Goal: Information Seeking & Learning: Compare options

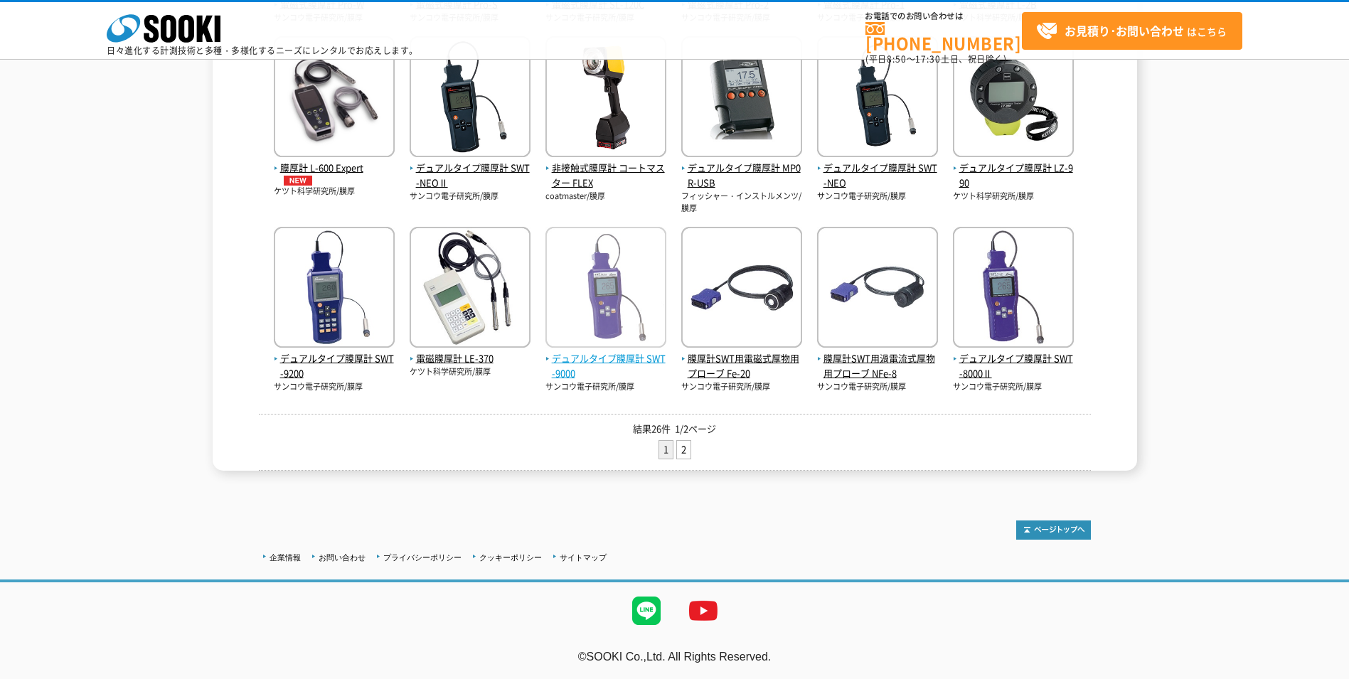
scroll to position [475, 0]
click at [1044, 529] on img at bounding box center [1054, 530] width 75 height 19
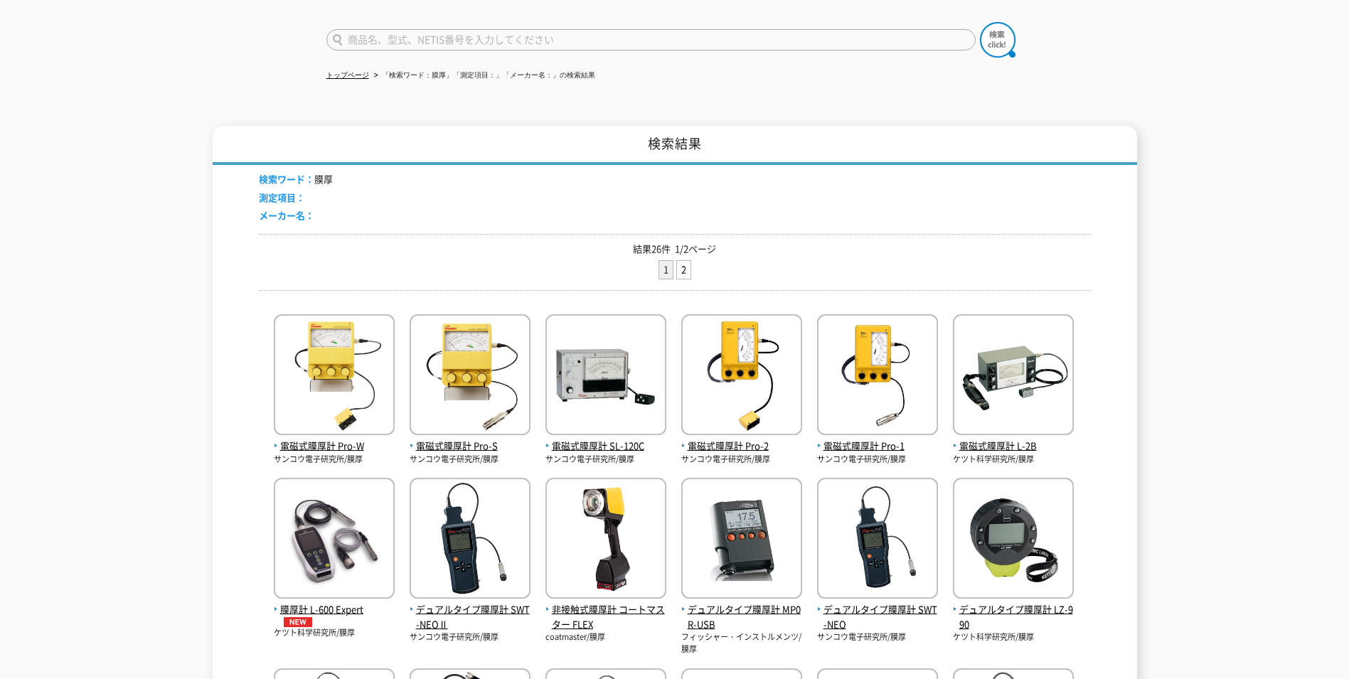
scroll to position [1, 0]
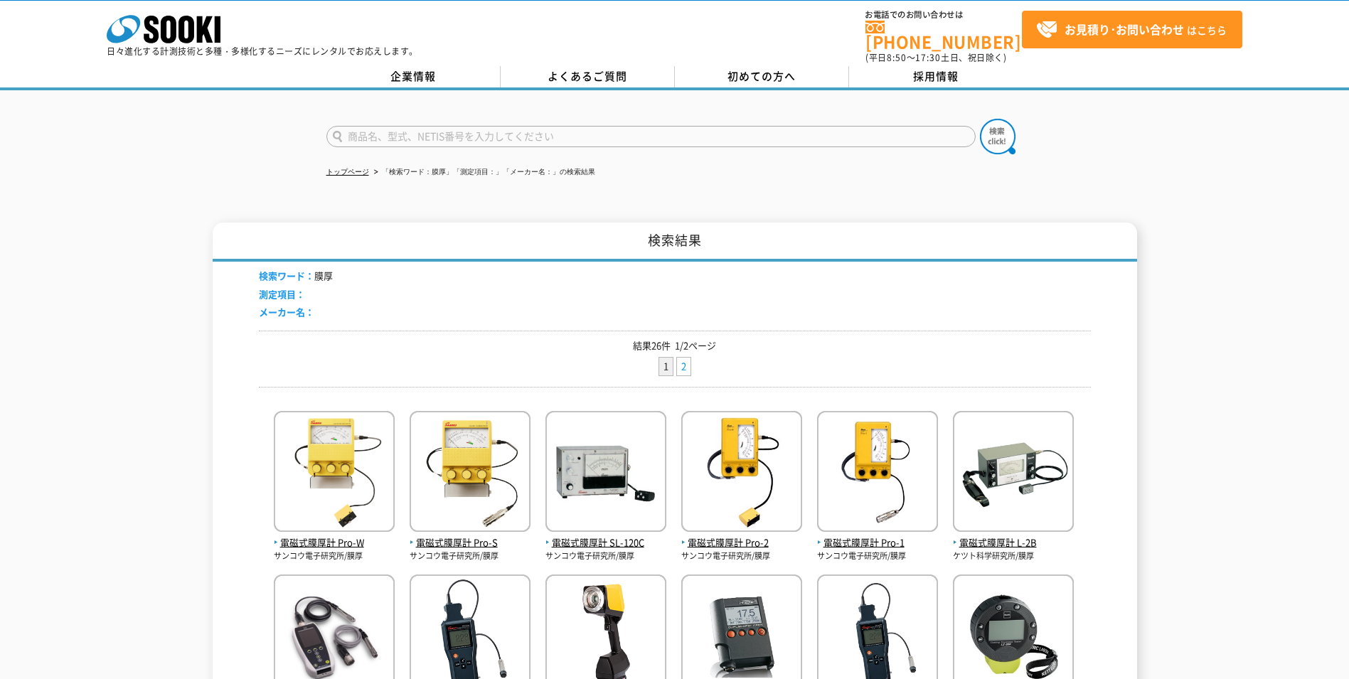
click at [681, 358] on link "2" at bounding box center [684, 367] width 14 height 18
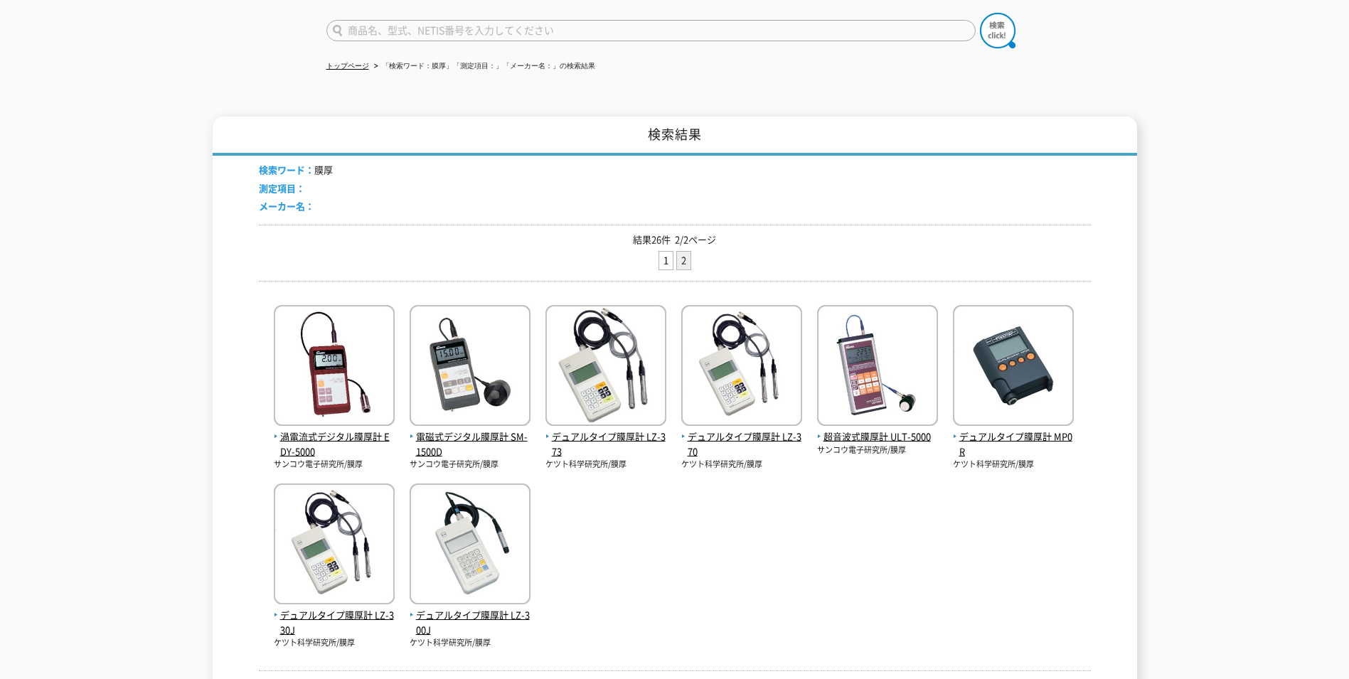
scroll to position [142, 0]
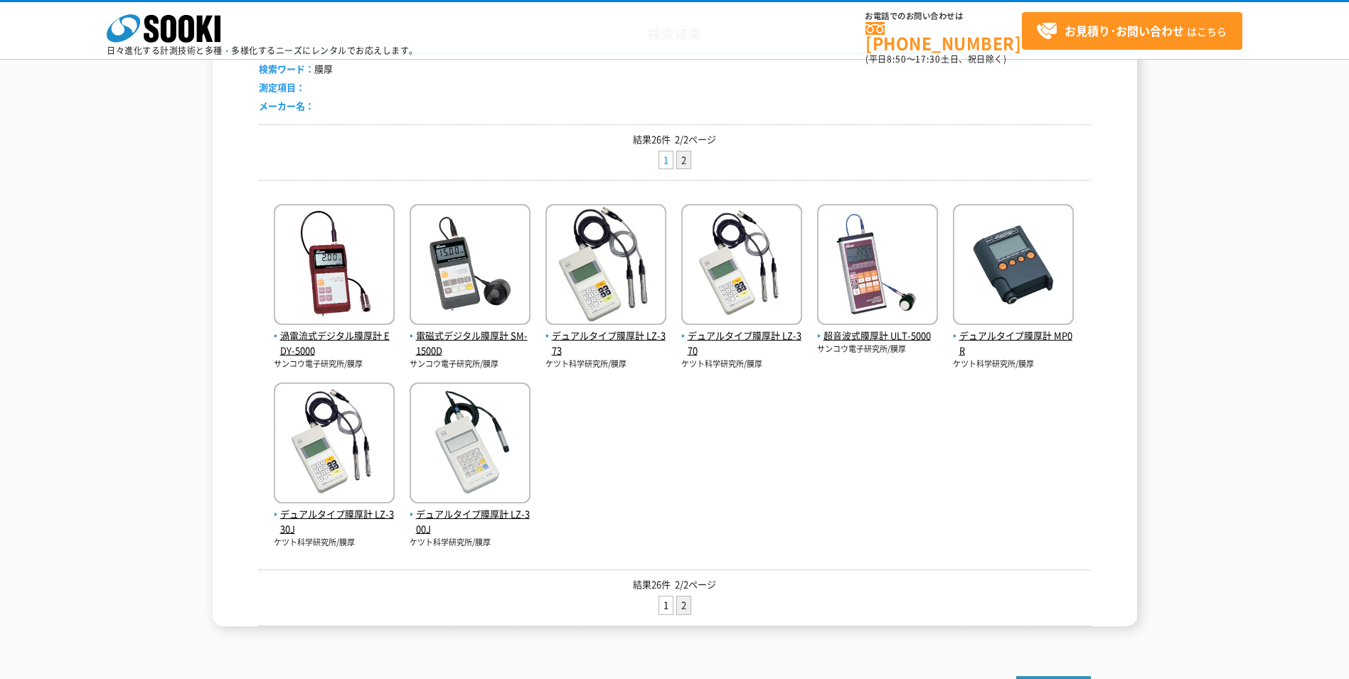
click at [667, 162] on link "1" at bounding box center [666, 161] width 14 height 18
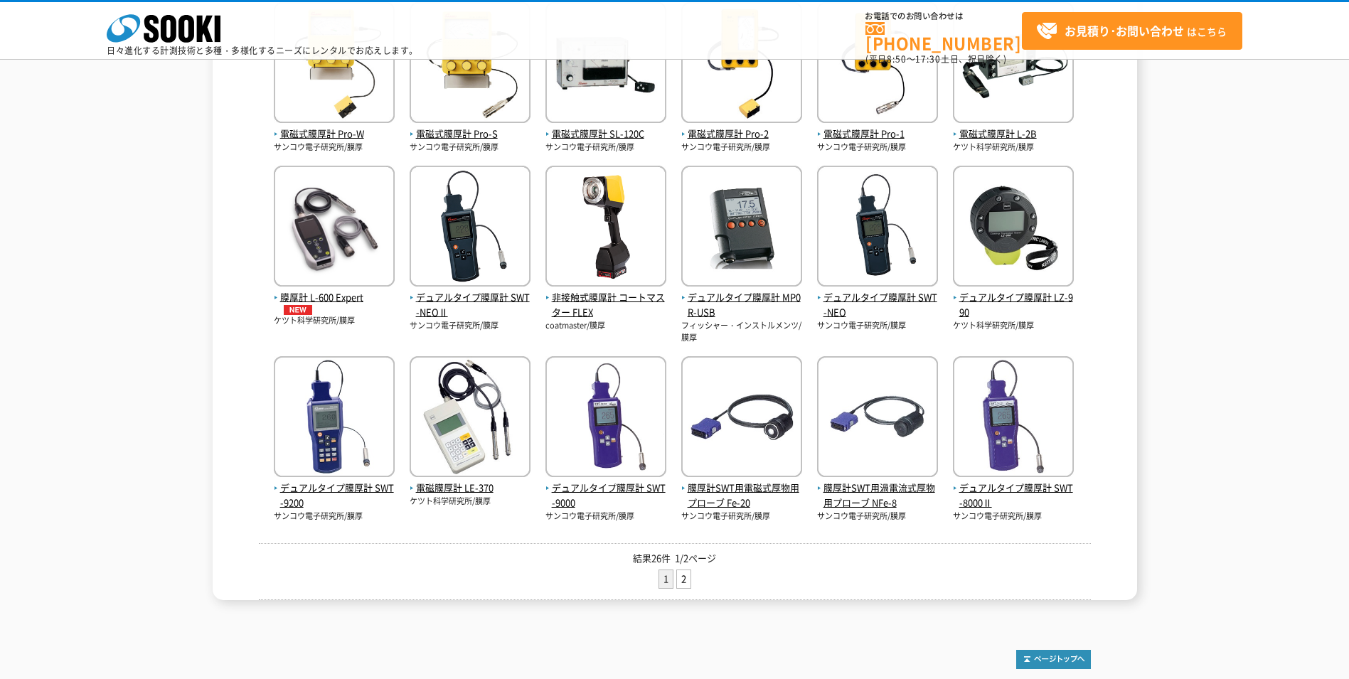
scroll to position [356, 0]
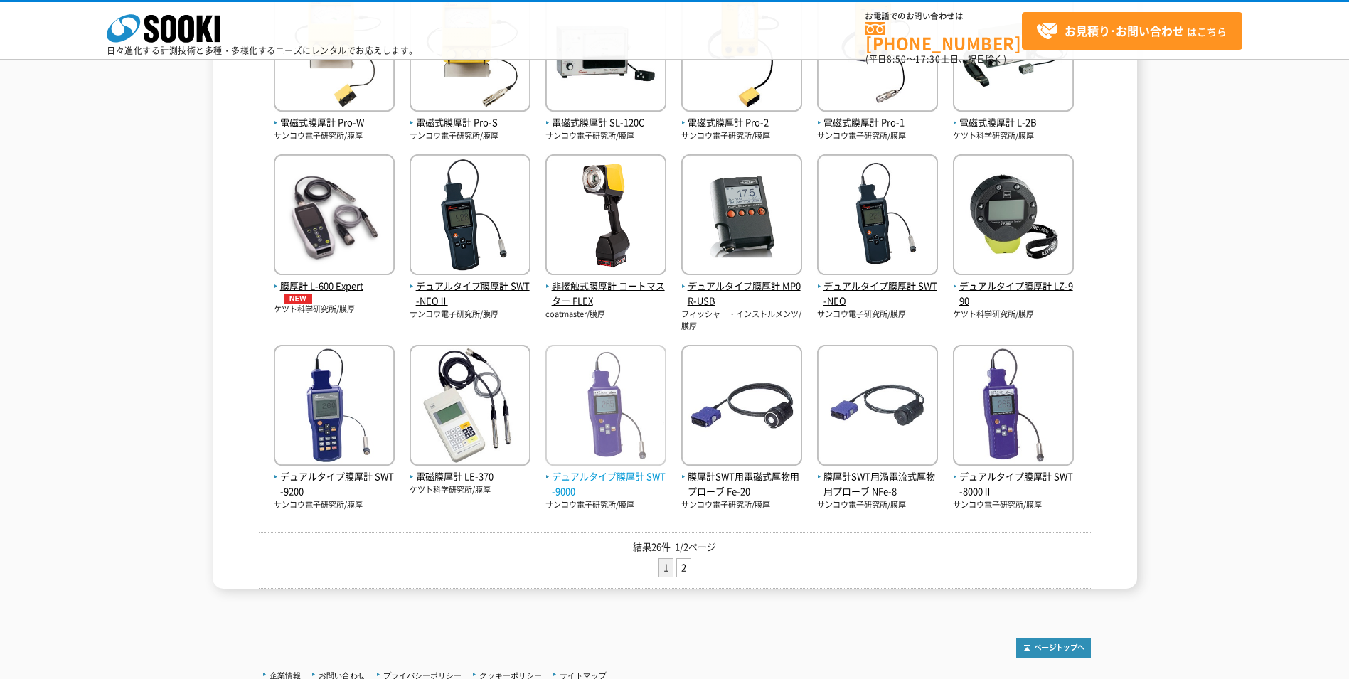
click at [620, 418] on img at bounding box center [606, 407] width 121 height 124
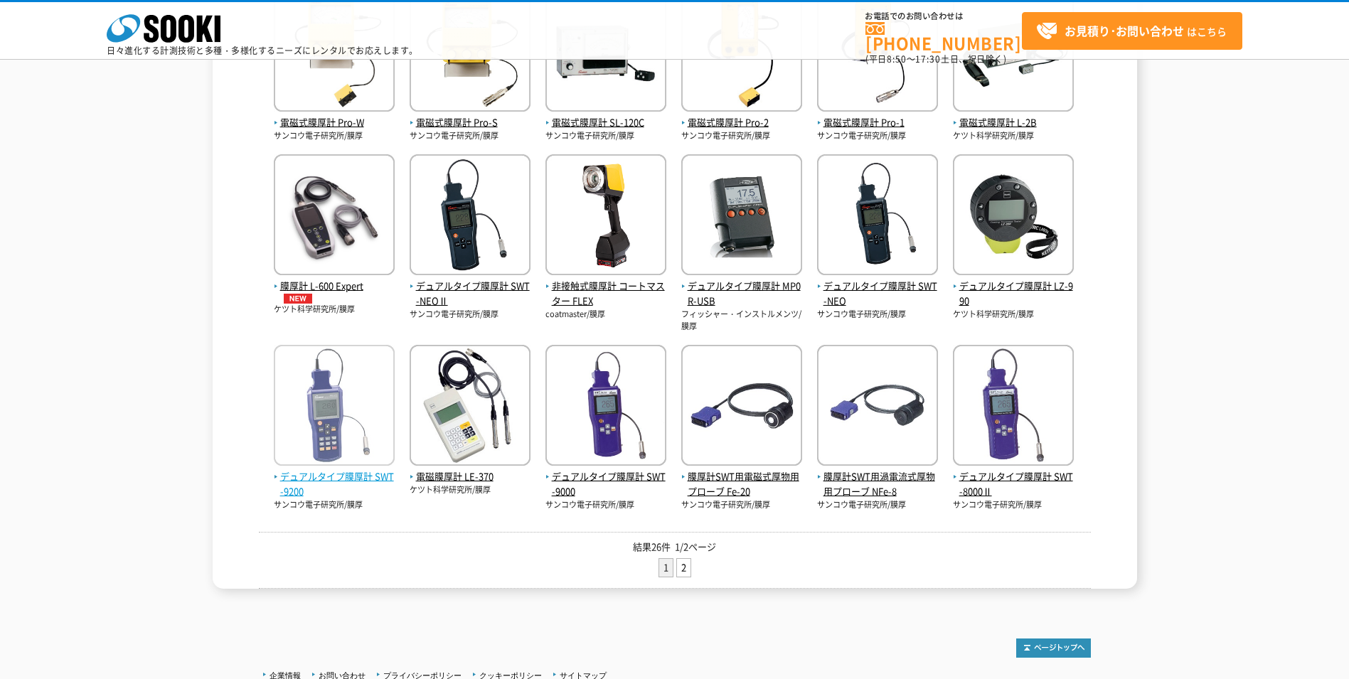
click at [334, 415] on img at bounding box center [334, 407] width 121 height 124
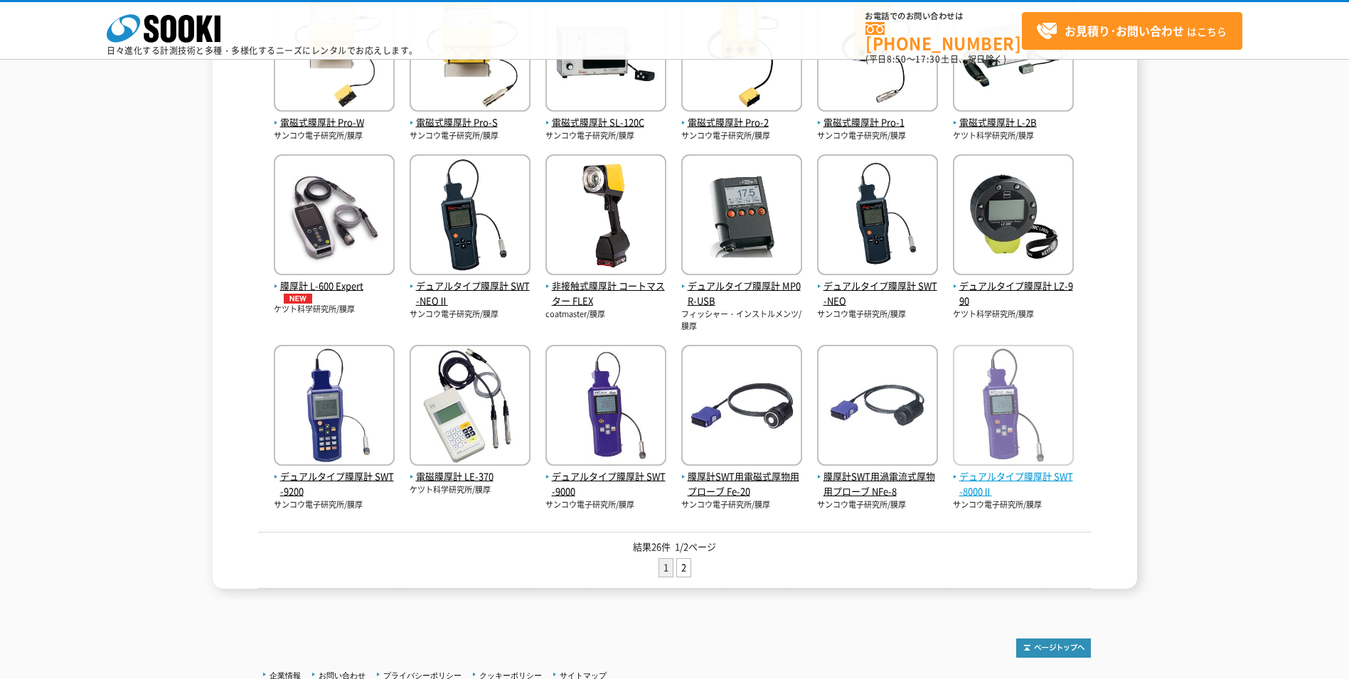
click at [1033, 485] on span "デュアルタイプ膜厚計 SWT-8000Ⅱ" at bounding box center [1013, 484] width 121 height 30
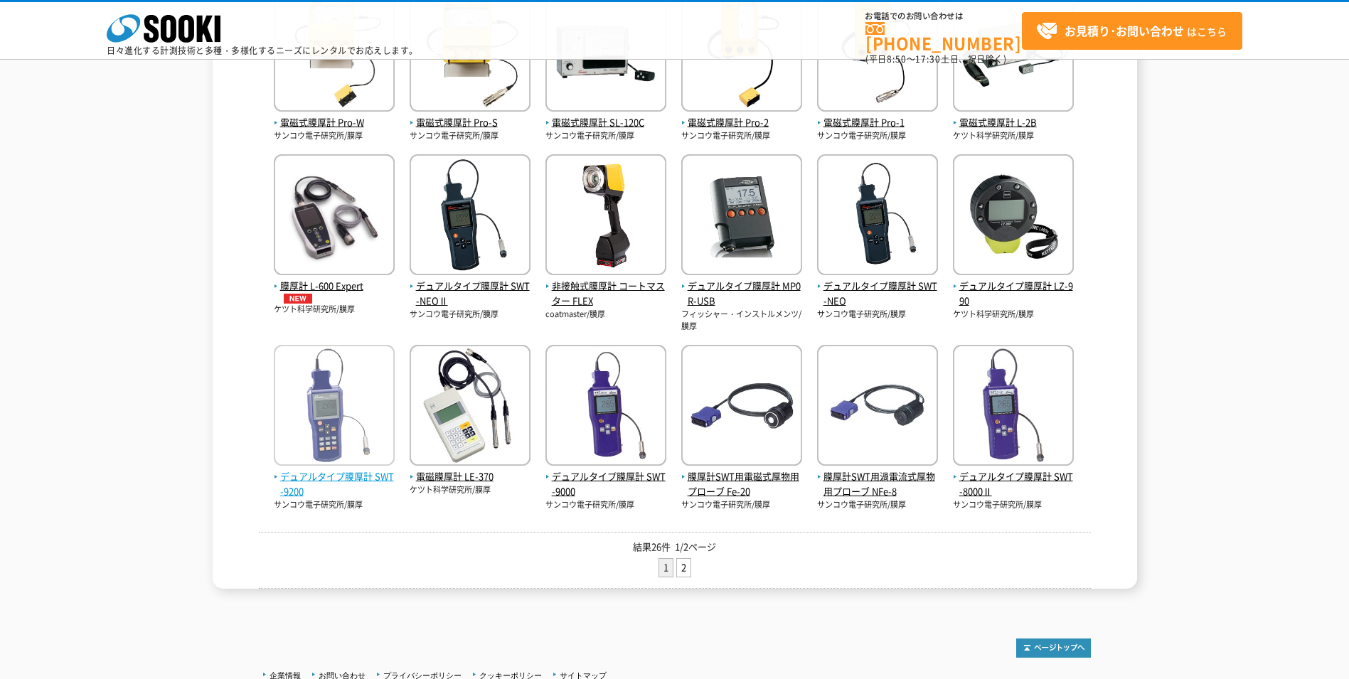
click at [339, 417] on img at bounding box center [334, 407] width 121 height 124
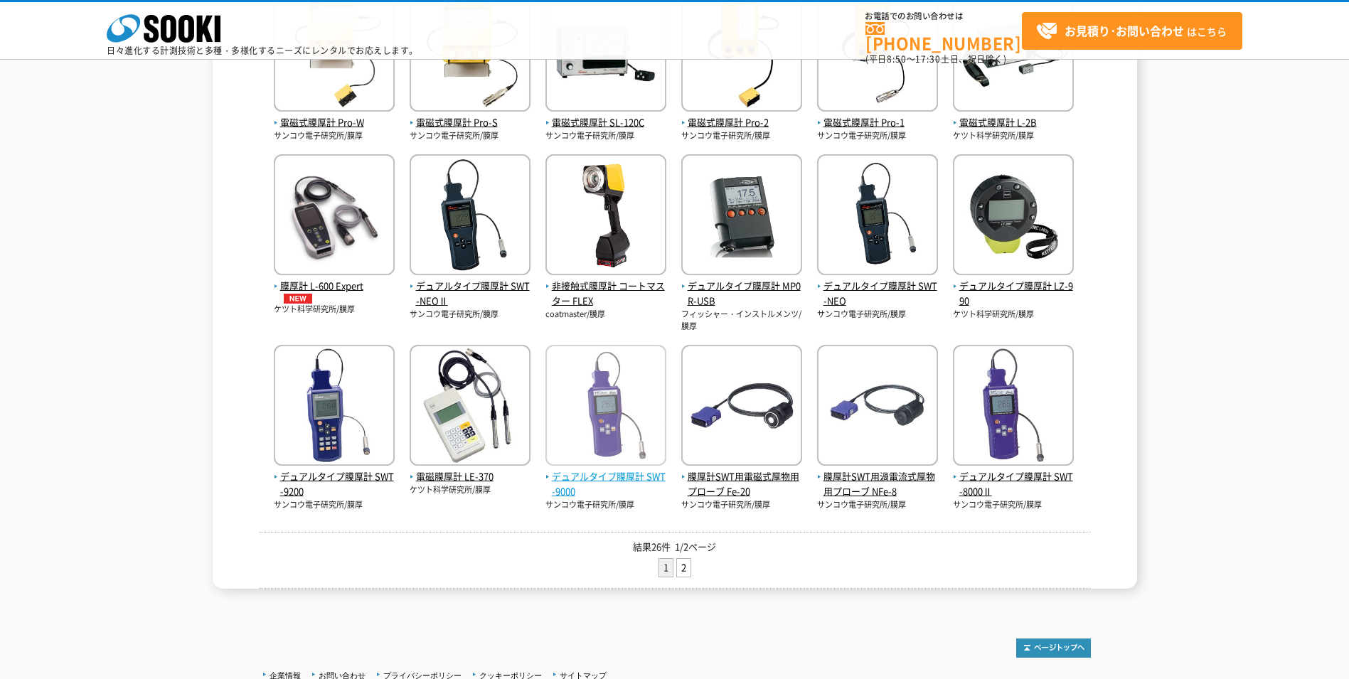
click at [618, 489] on span "デュアルタイプ膜厚計 SWT-9000" at bounding box center [606, 484] width 121 height 30
click at [591, 493] on span "デュアルタイプ膜厚計 SWT-9000" at bounding box center [606, 484] width 121 height 30
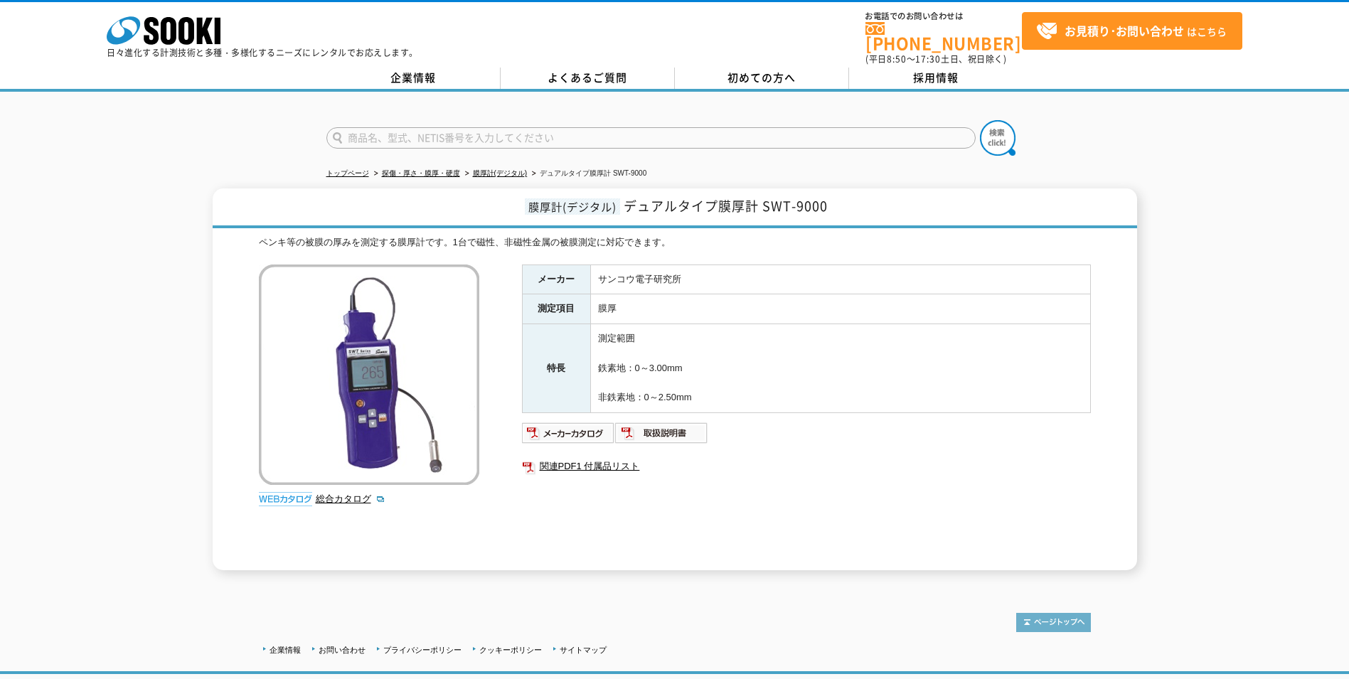
click at [1051, 620] on img at bounding box center [1054, 622] width 75 height 19
click at [1026, 617] on img at bounding box center [1054, 622] width 75 height 19
